Goal: Information Seeking & Learning: Learn about a topic

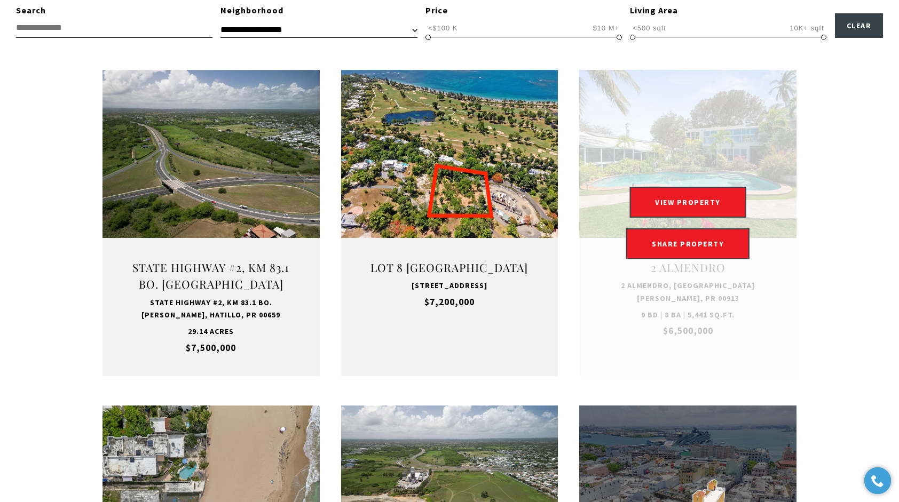
click at [736, 163] on link at bounding box center [687, 223] width 217 height 306
click at [714, 205] on button "VIEW PROPERTY" at bounding box center [687, 202] width 117 height 31
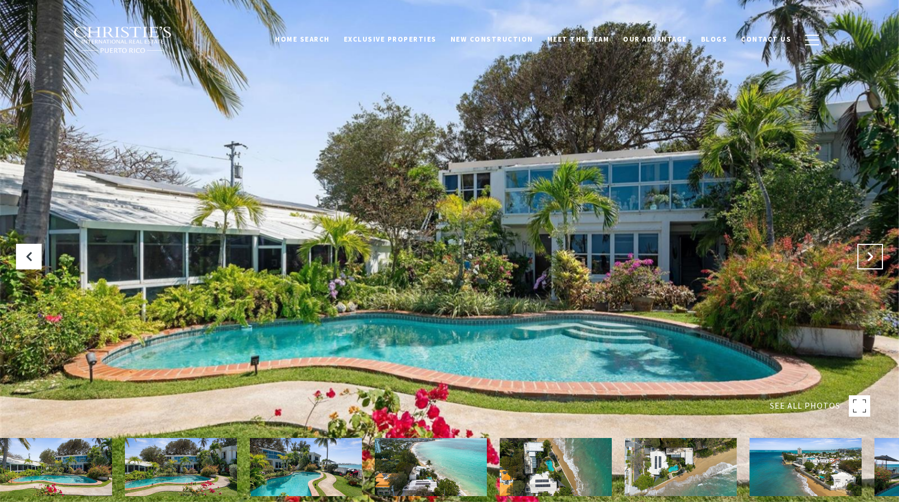
click at [869, 267] on button at bounding box center [870, 257] width 26 height 26
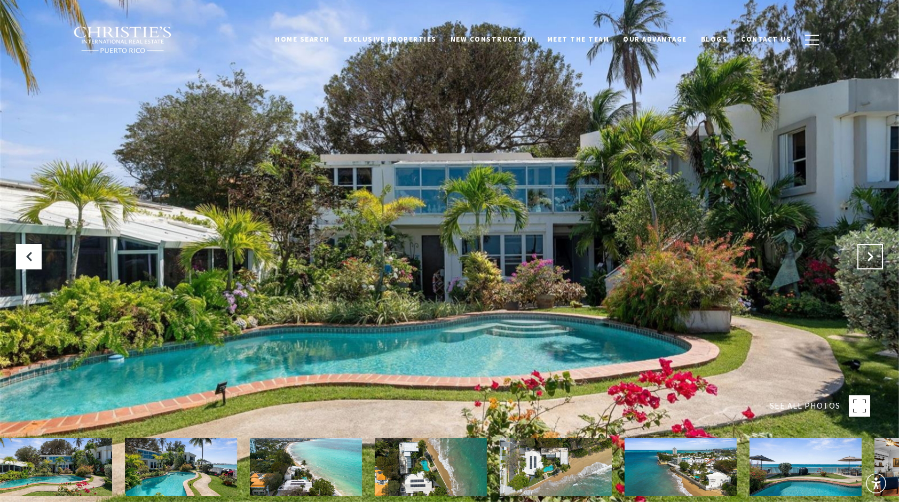
click at [864, 261] on button at bounding box center [870, 257] width 26 height 26
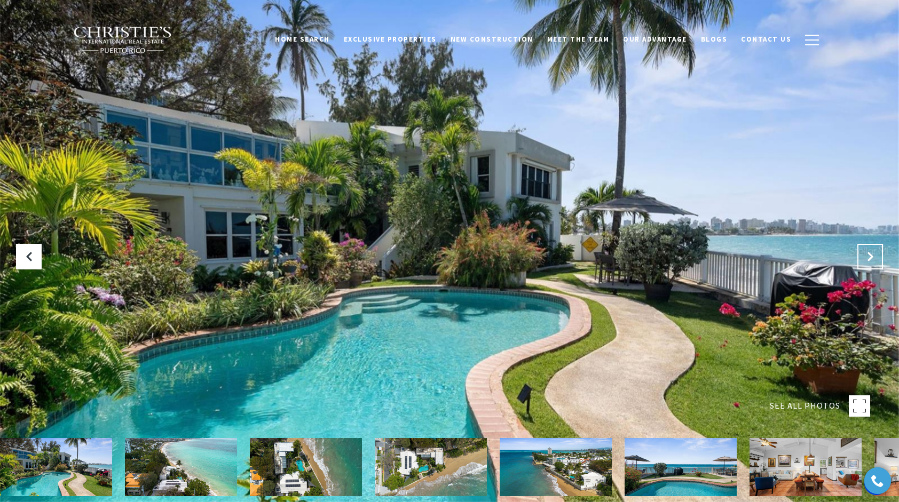
click at [866, 263] on button at bounding box center [870, 257] width 26 height 26
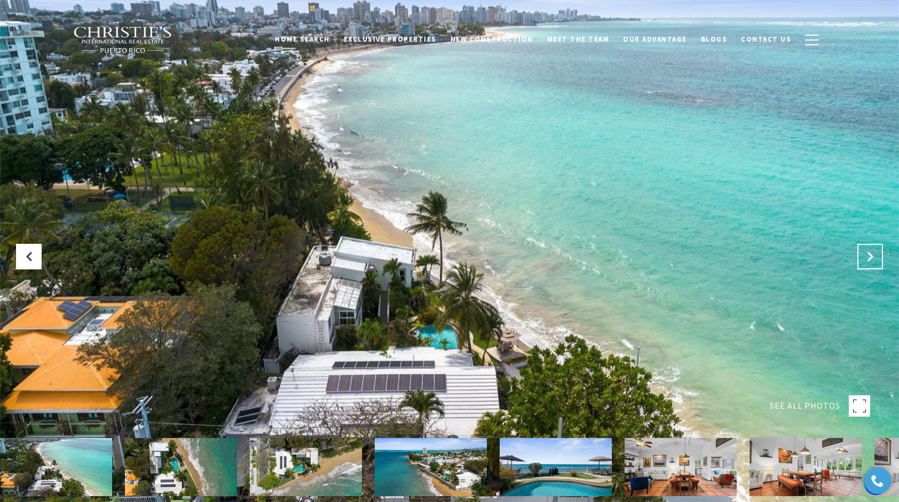
click at [867, 261] on icon "Next Slide" at bounding box center [870, 256] width 11 height 11
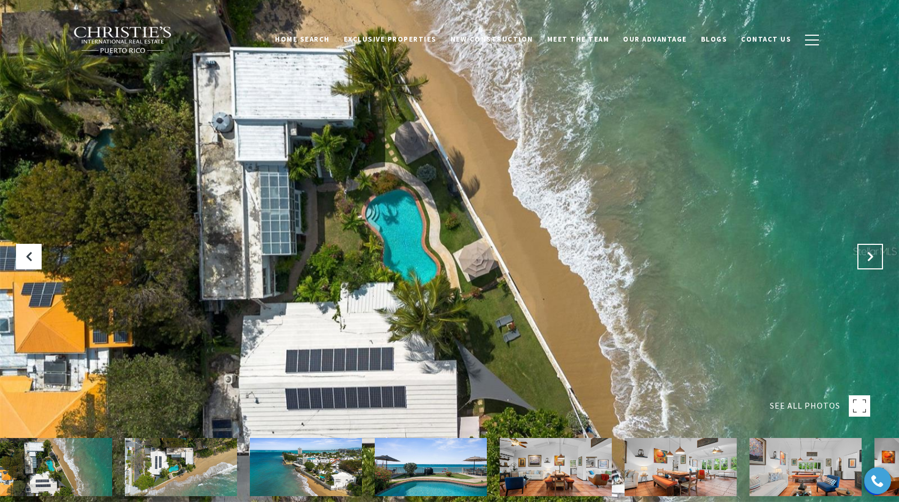
click at [867, 265] on button "Next Slide" at bounding box center [870, 257] width 26 height 26
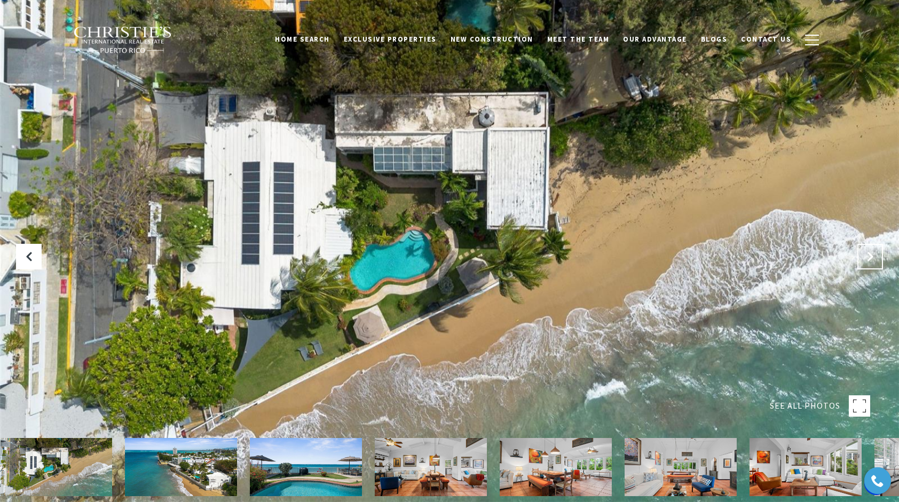
click at [866, 265] on button "Next Slide" at bounding box center [870, 257] width 26 height 26
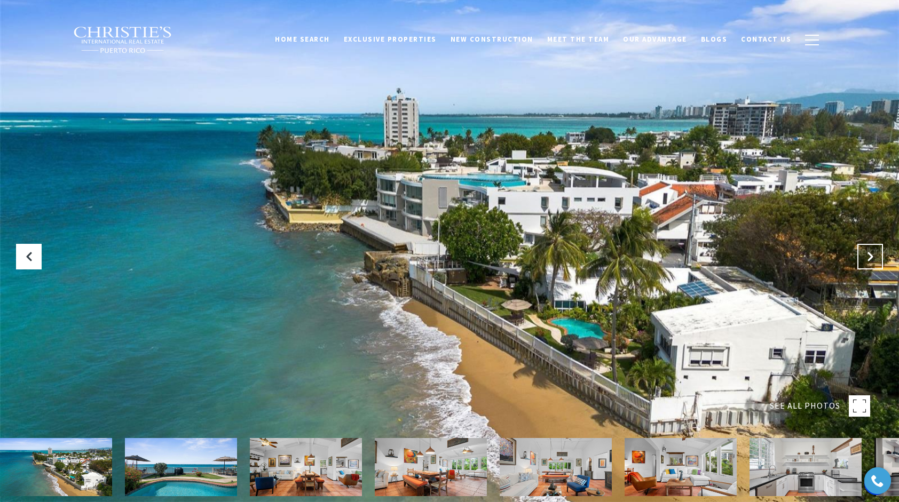
click at [864, 263] on button "Next Slide" at bounding box center [870, 257] width 26 height 26
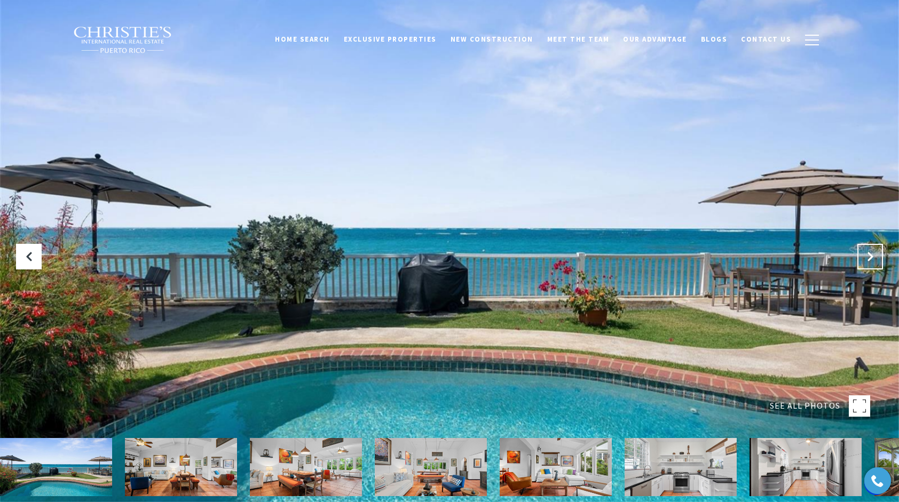
click at [862, 261] on button "Next Slide" at bounding box center [870, 257] width 26 height 26
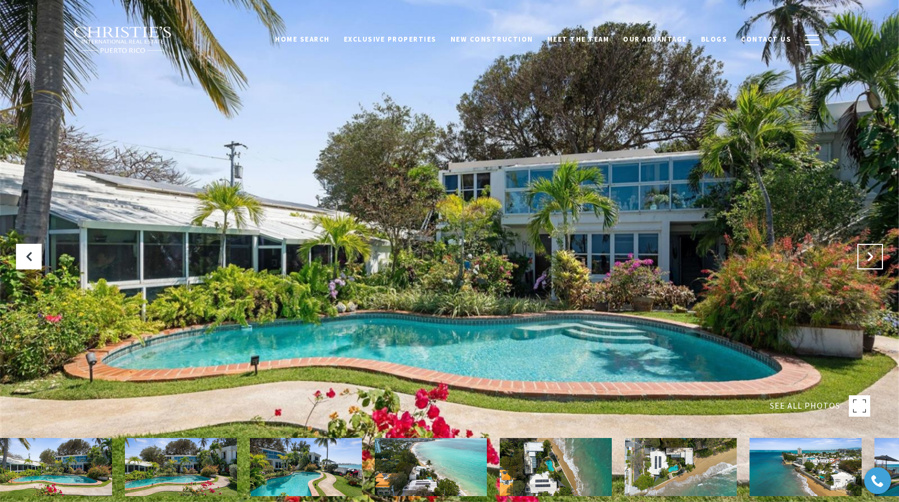
click at [866, 264] on button at bounding box center [870, 257] width 26 height 26
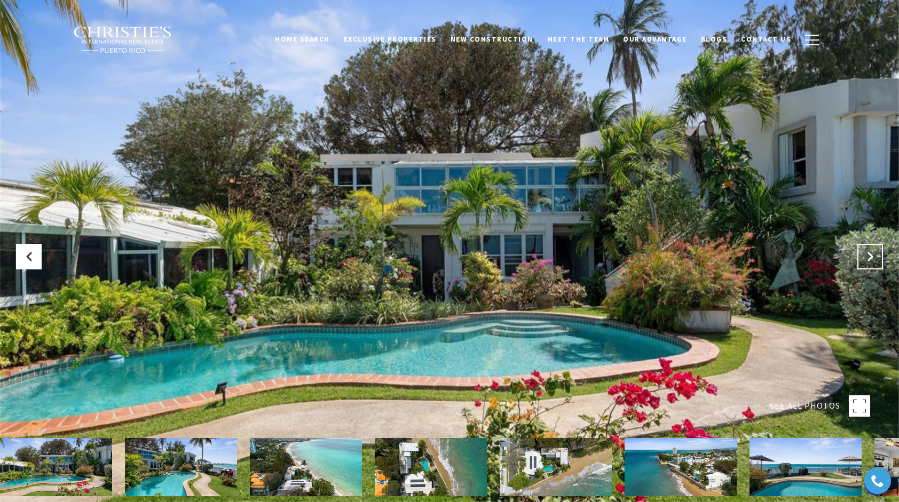
click at [877, 259] on button at bounding box center [870, 257] width 26 height 26
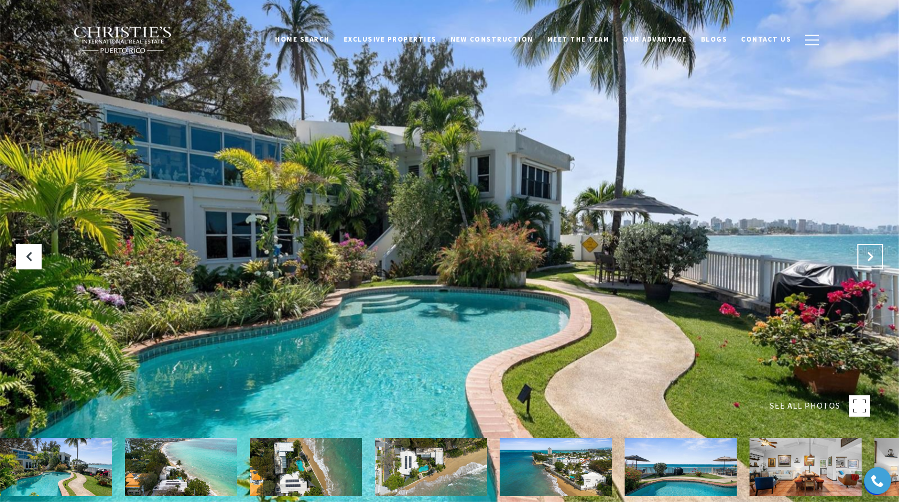
click at [875, 253] on button at bounding box center [870, 257] width 26 height 26
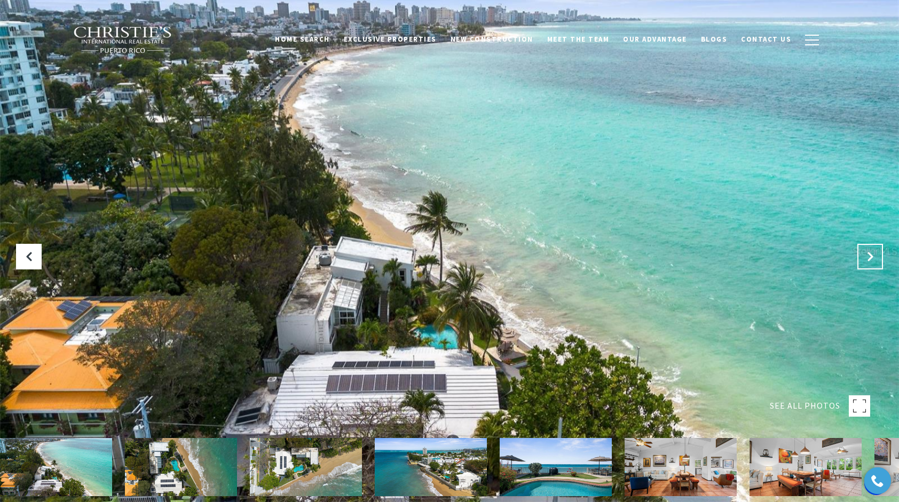
click at [875, 258] on button "Next Slide" at bounding box center [870, 257] width 26 height 26
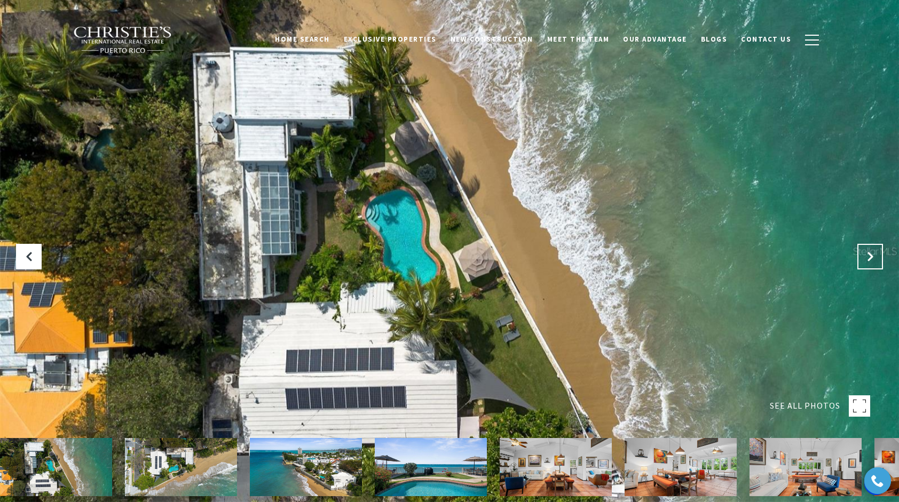
click at [872, 262] on icon "Next Slide" at bounding box center [870, 256] width 11 height 11
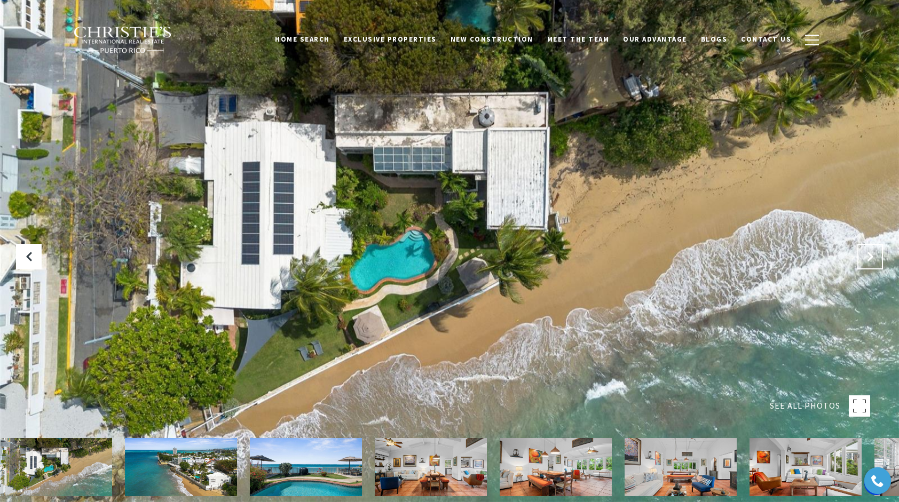
click at [875, 262] on button "Next Slide" at bounding box center [870, 257] width 26 height 26
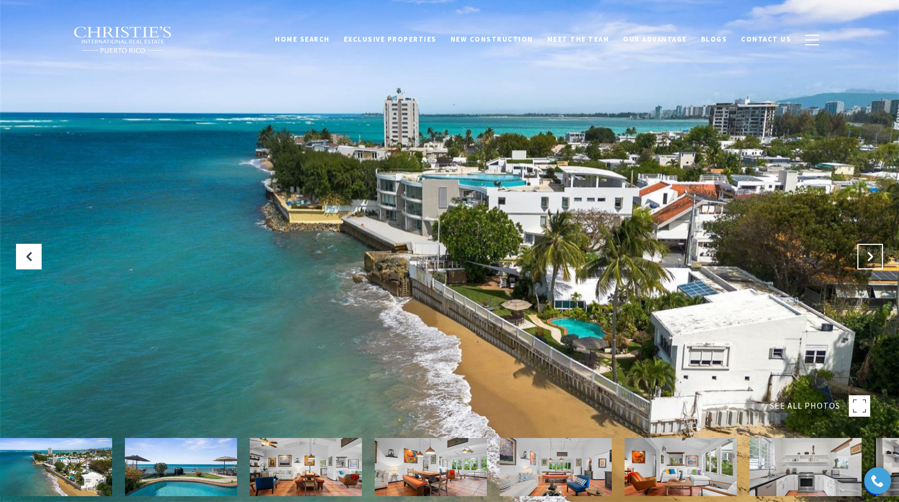
click at [877, 265] on button "Next Slide" at bounding box center [870, 257] width 26 height 26
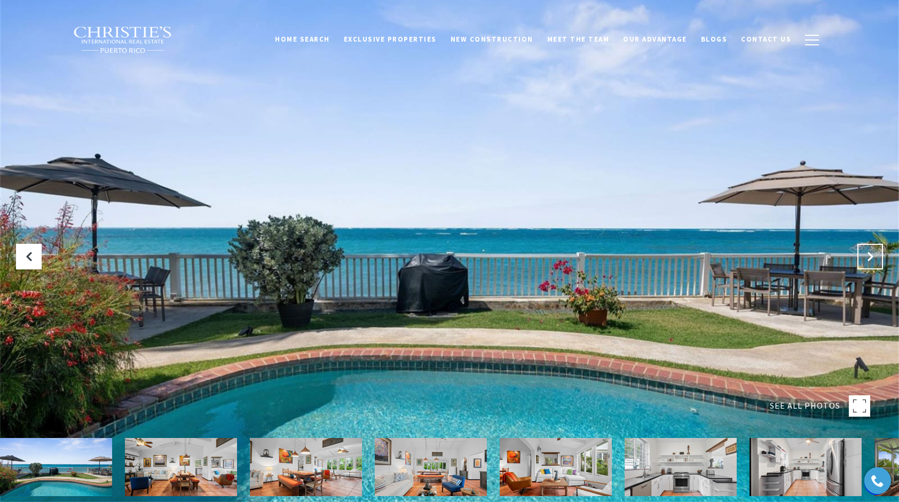
click at [877, 264] on button "Next Slide" at bounding box center [870, 257] width 26 height 26
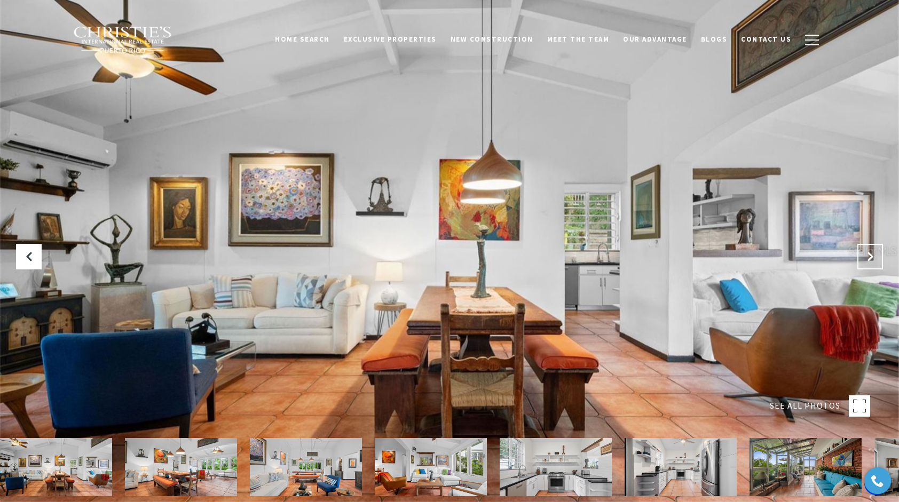
click at [878, 265] on button "Next Slide" at bounding box center [870, 257] width 26 height 26
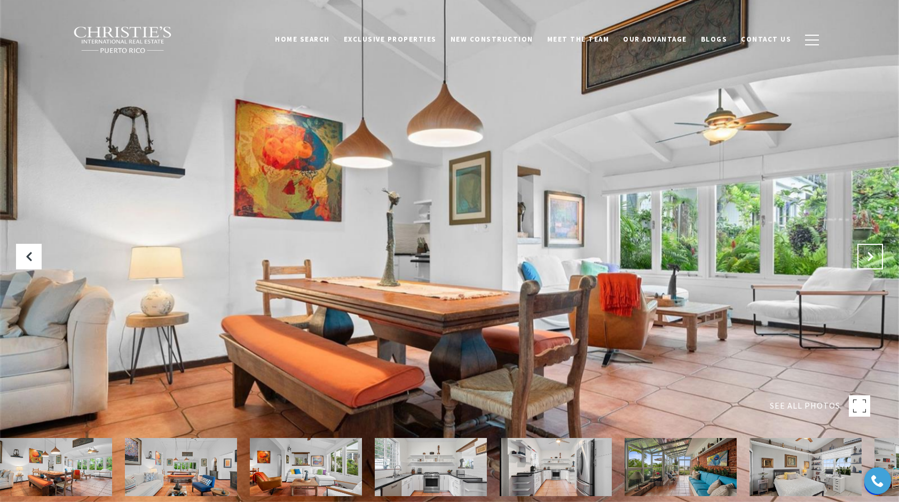
click at [879, 264] on button "Next Slide" at bounding box center [870, 257] width 26 height 26
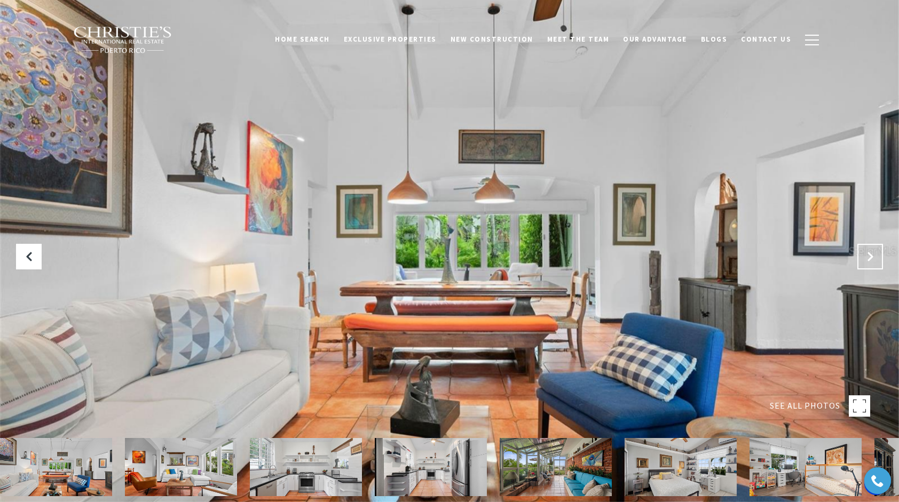
click at [880, 264] on button "Next Slide" at bounding box center [870, 257] width 26 height 26
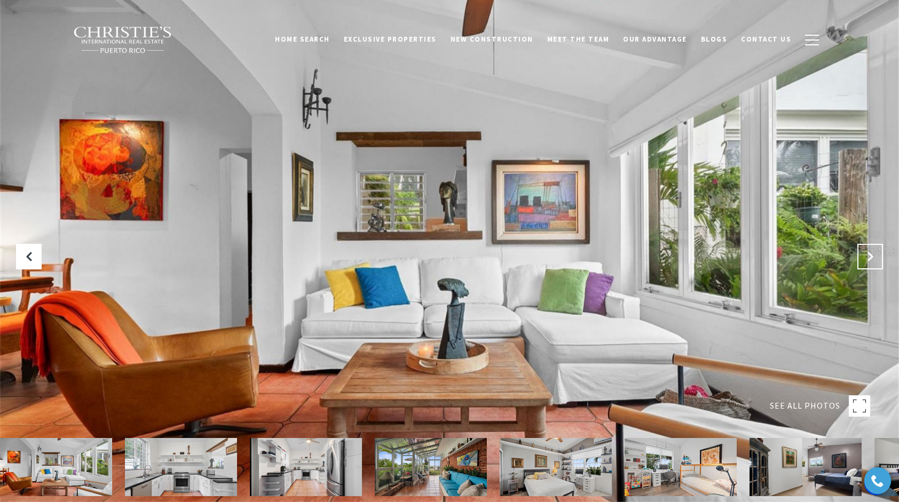
click at [880, 263] on button "Next Slide" at bounding box center [870, 257] width 26 height 26
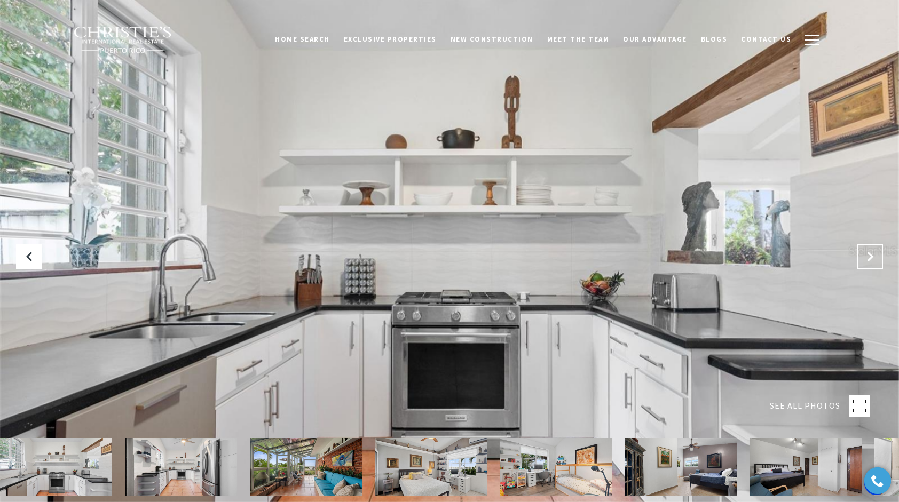
click at [881, 261] on button "Next Slide" at bounding box center [870, 257] width 26 height 26
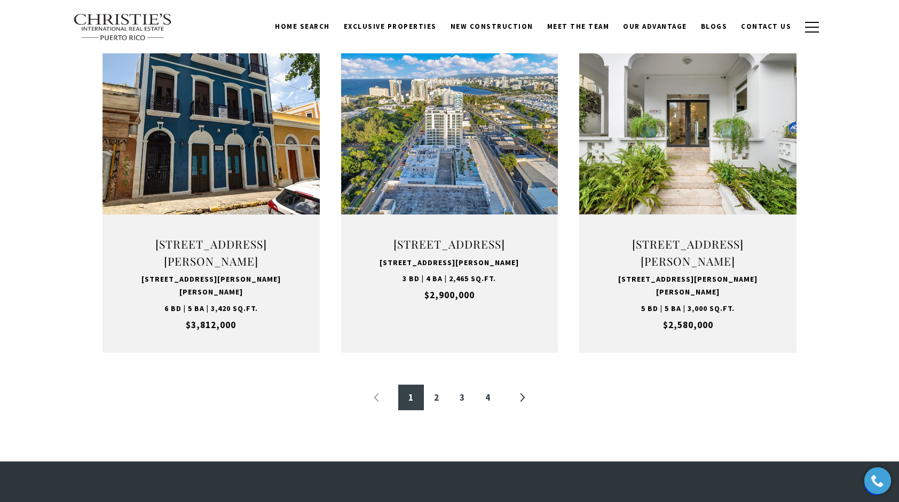
scroll to position [1051, 0]
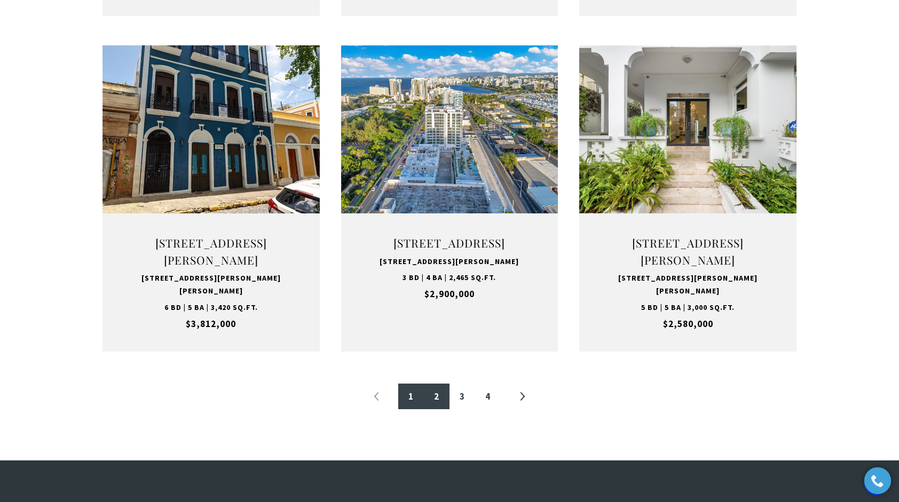
click at [438, 409] on link "2" at bounding box center [437, 397] width 26 height 26
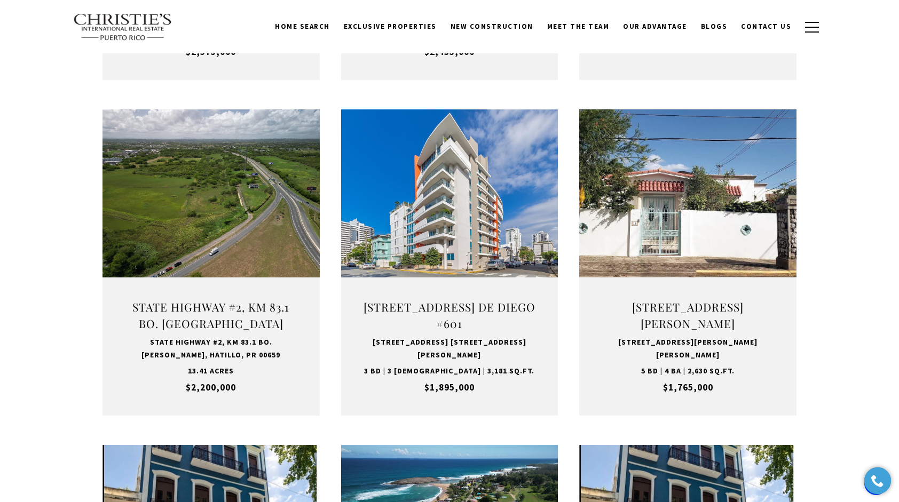
scroll to position [664, 0]
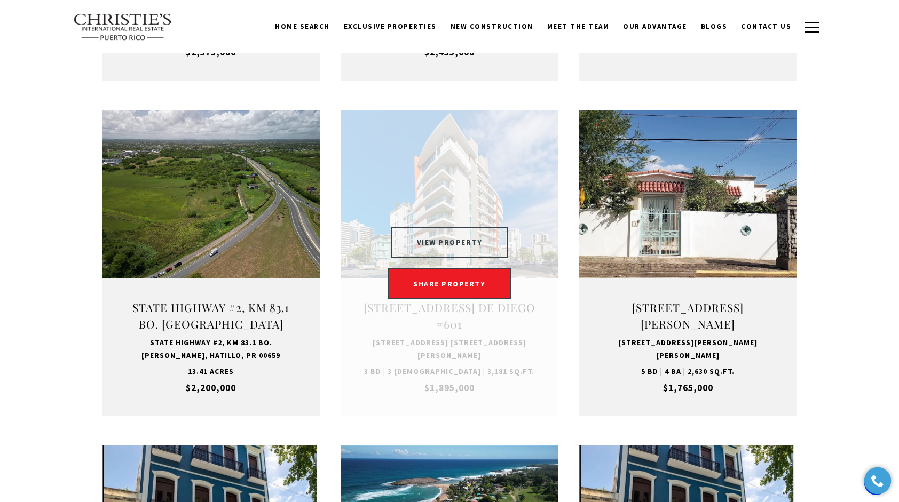
click at [414, 245] on button "VIEW PROPERTY" at bounding box center [449, 242] width 117 height 31
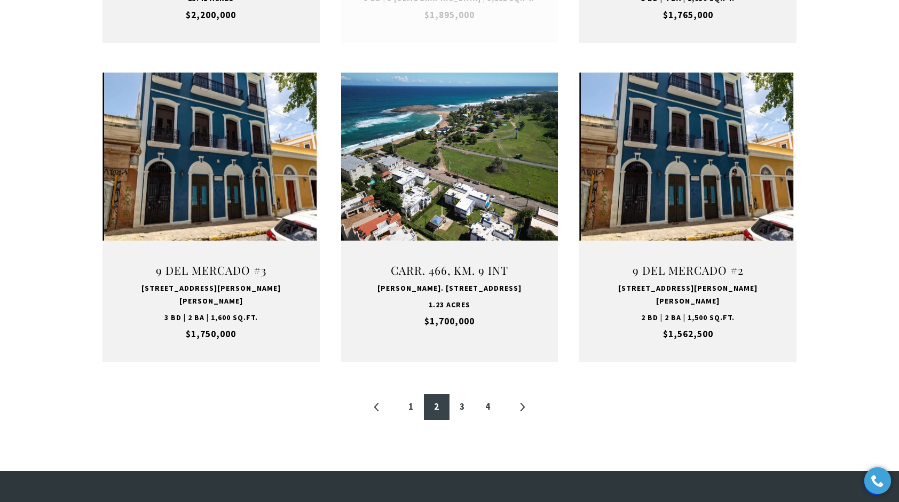
scroll to position [1049, 0]
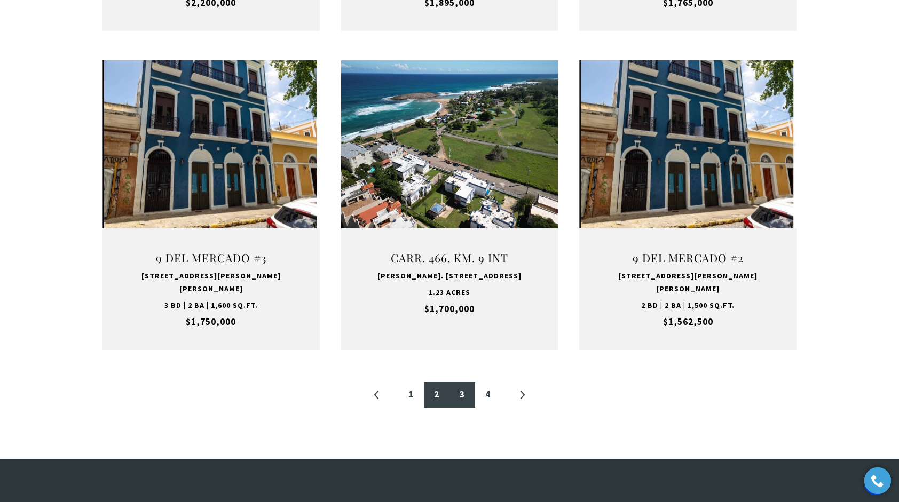
click at [462, 382] on link "3" at bounding box center [462, 395] width 26 height 26
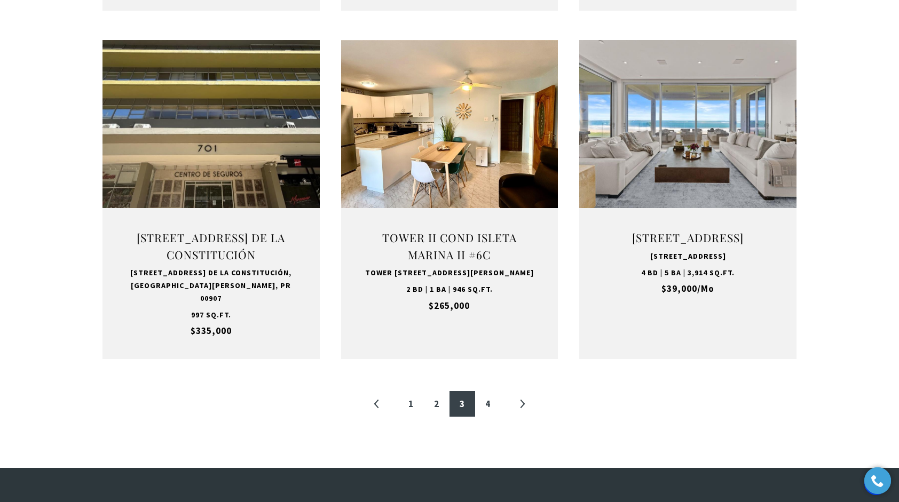
scroll to position [1067, 0]
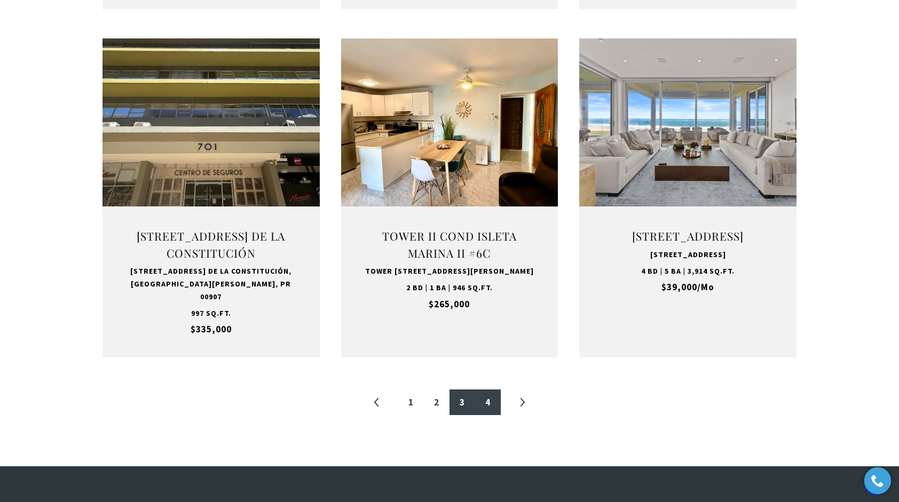
click at [487, 397] on link "4" at bounding box center [488, 403] width 26 height 26
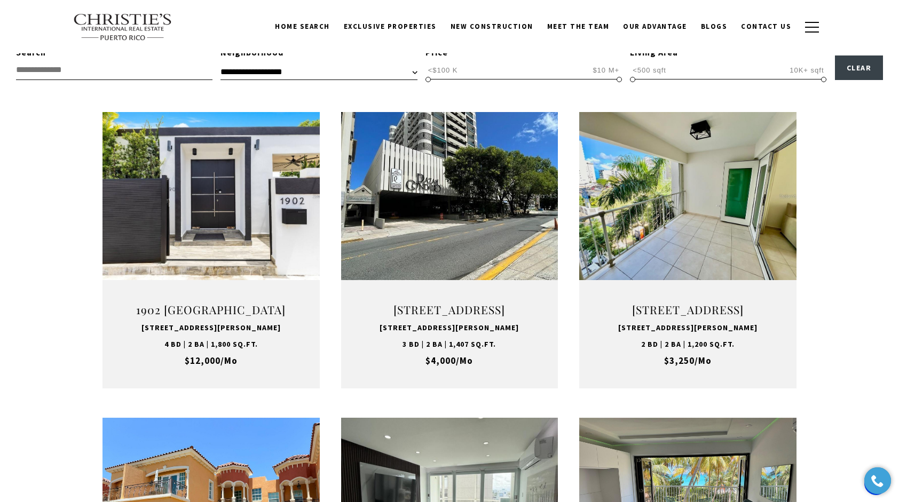
scroll to position [320, 0]
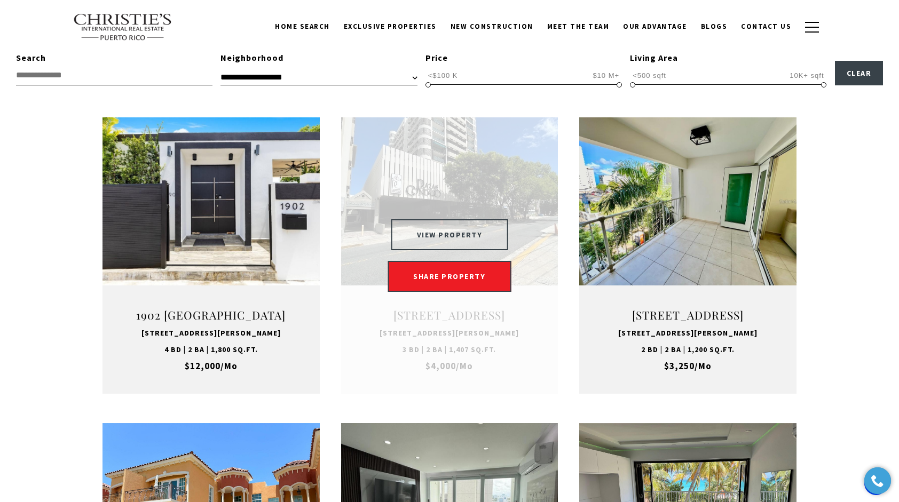
click at [467, 221] on button "VIEW PROPERTY" at bounding box center [449, 234] width 117 height 31
click at [455, 234] on button "VIEW PROPERTY" at bounding box center [449, 234] width 117 height 31
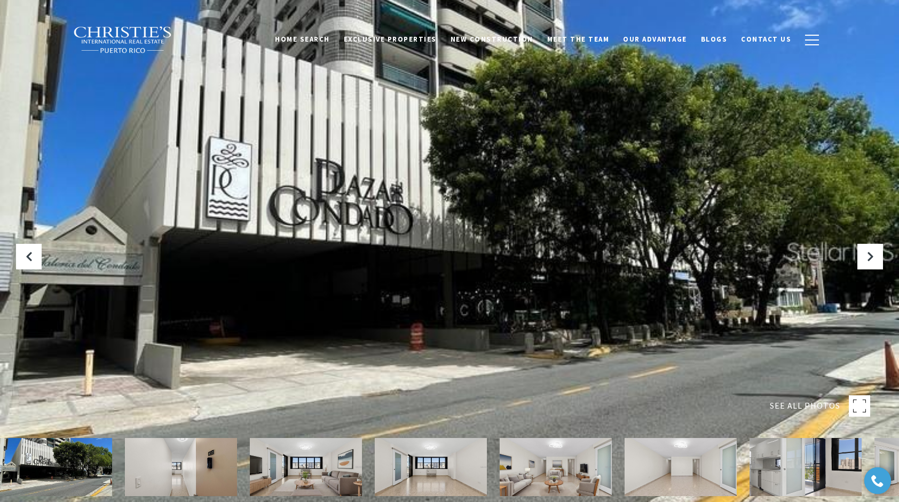
click at [160, 468] on img at bounding box center [181, 467] width 112 height 58
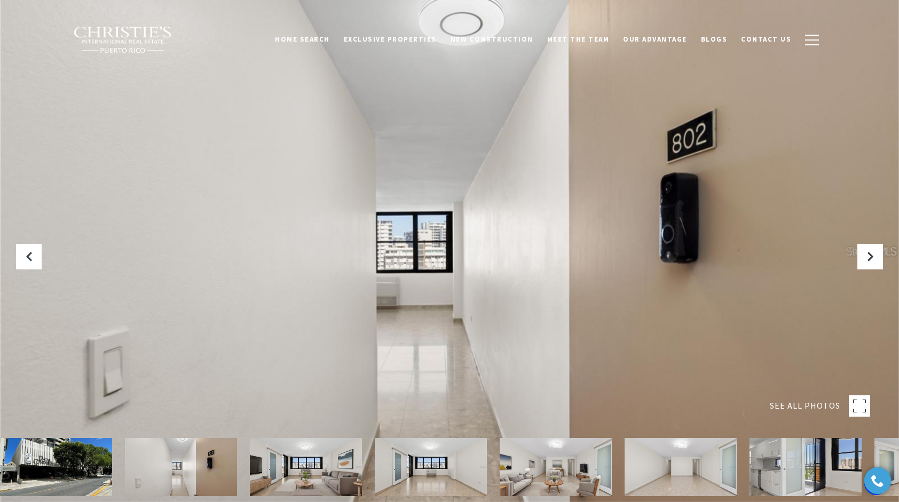
click at [275, 470] on img at bounding box center [306, 467] width 112 height 58
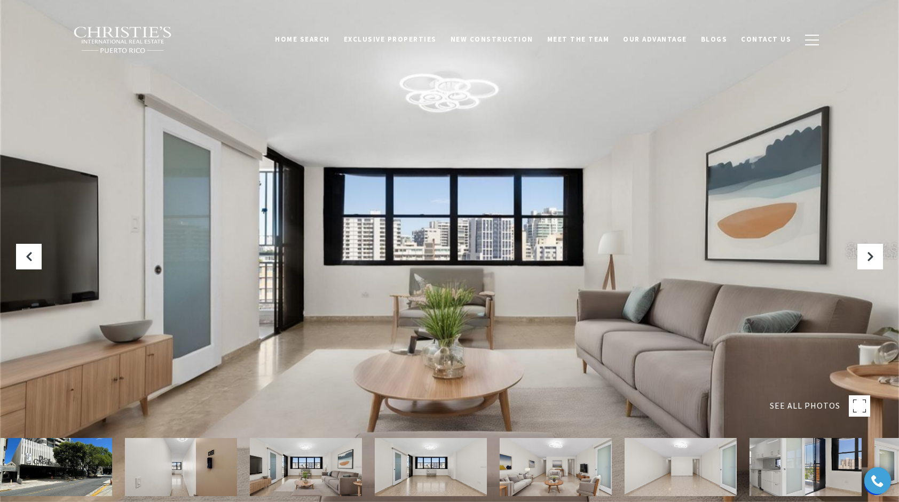
click at [426, 482] on img at bounding box center [431, 467] width 112 height 58
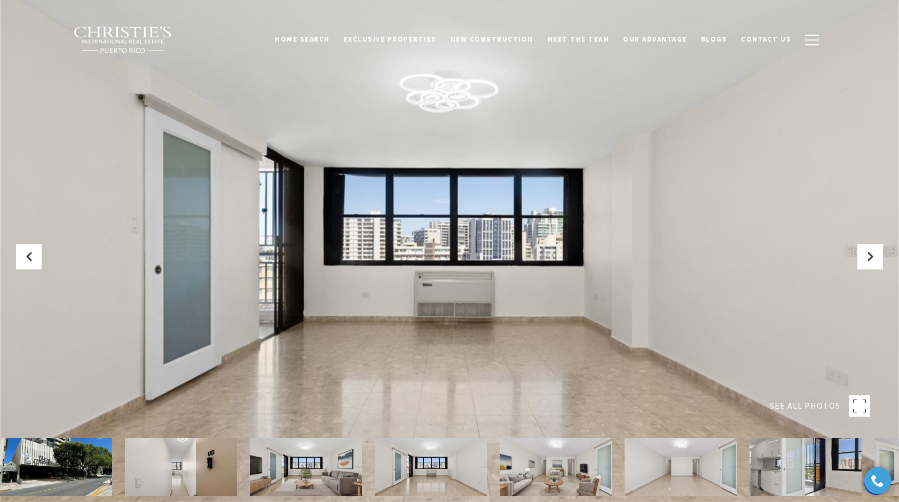
click at [554, 464] on img at bounding box center [556, 467] width 112 height 58
